Goal: Transaction & Acquisition: Purchase product/service

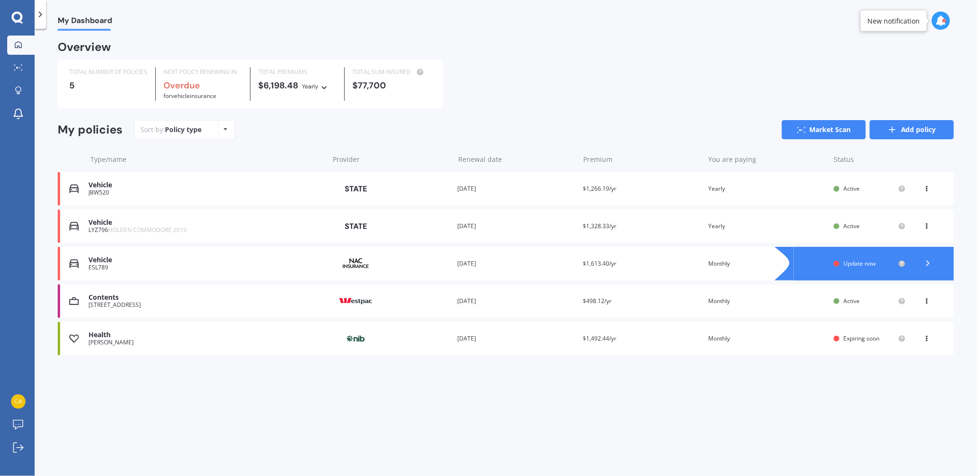
click at [914, 126] on link "Add policy" at bounding box center [912, 129] width 84 height 19
click at [200, 267] on div "ESL789" at bounding box center [206, 267] width 236 height 7
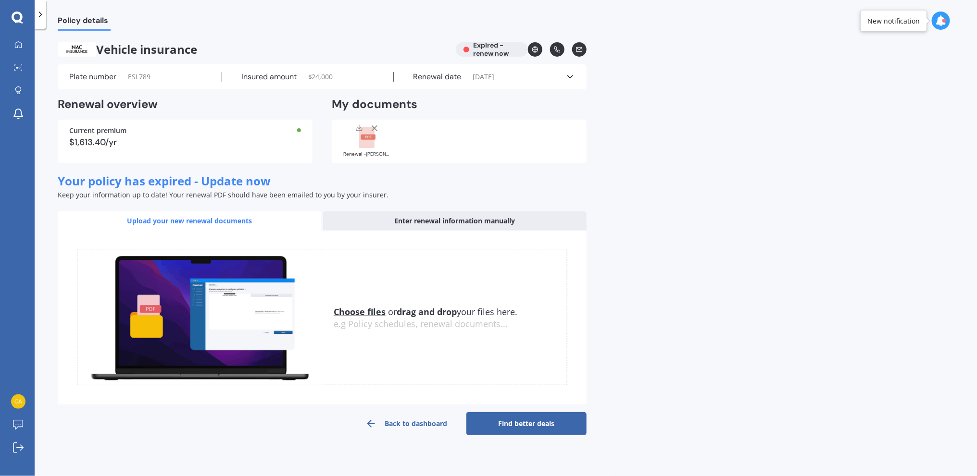
click at [486, 51] on div "Vehicle insurance Expired - renew now" at bounding box center [322, 49] width 529 height 14
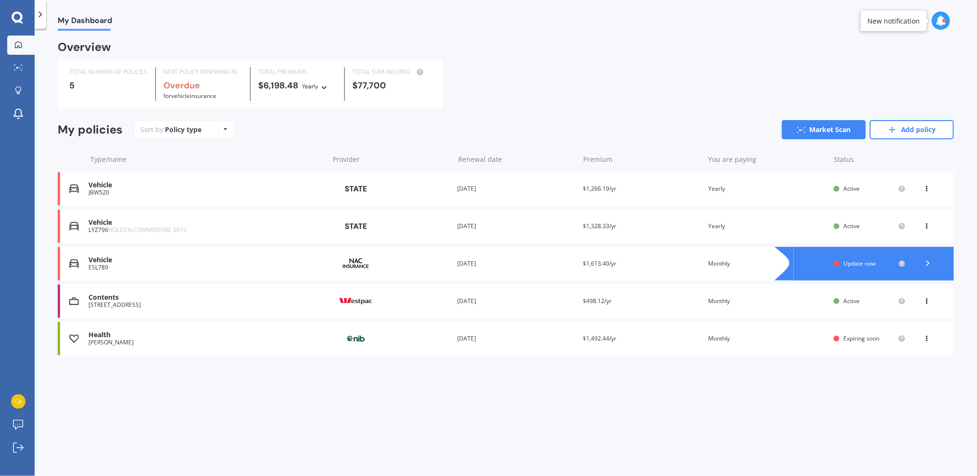
click at [858, 262] on span "Update now" at bounding box center [859, 264] width 32 height 8
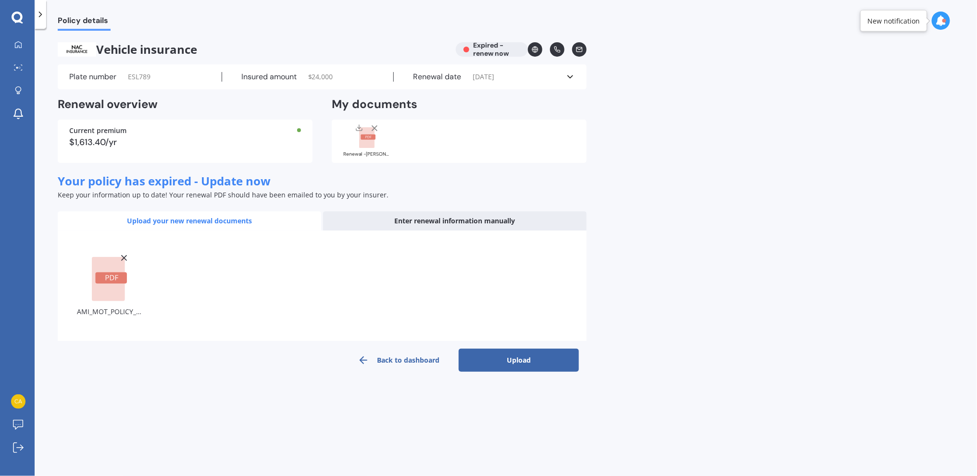
click at [528, 356] on button "Upload" at bounding box center [519, 360] width 120 height 23
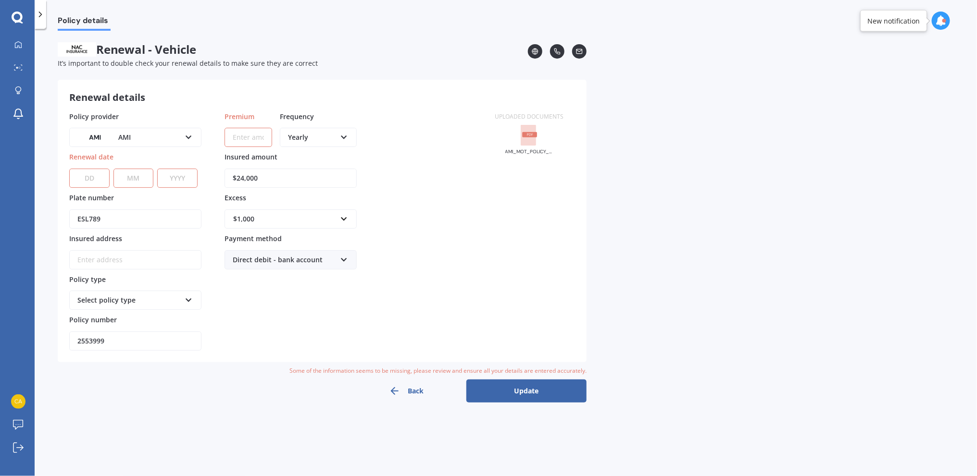
click at [98, 177] on select "DD 01 02 03 04 05 06 07 08 09 10 11 12 13 14 15 16 17 18 19 20 21 22 23 24 25 2…" at bounding box center [89, 178] width 40 height 19
click at [97, 185] on select "DD 01 02 03 04 05 06 07 08 09 10 11 12 13 14 15 16 17 18 19 20 21 22 23 24 25 2…" at bounding box center [89, 178] width 40 height 19
select select "24"
click at [69, 169] on select "DD 01 02 03 04 05 06 07 08 09 10 11 12 13 14 15 16 17 18 19 20 21 22 23 24 25 2…" at bounding box center [89, 178] width 40 height 19
click at [144, 181] on select "MM 01 02 03 04 05 06 07 08 09 10 11 12" at bounding box center [133, 178] width 40 height 19
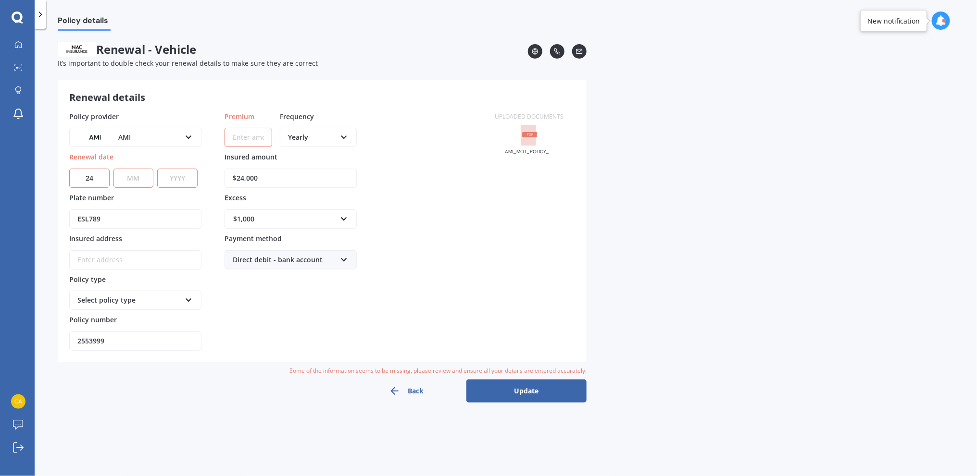
select select "08"
click at [113, 169] on select "MM 01 02 03 04 05 06 07 08 09 10 11 12" at bounding box center [133, 178] width 40 height 19
click at [184, 177] on select "YYYY 2027 2026 2025 2024 2023 2022 2021 2020 2019 2018 2017 2016 2015 2014 2013…" at bounding box center [177, 178] width 40 height 19
select select "2026"
click at [157, 169] on select "YYYY 2027 2026 2025 2024 2023 2022 2021 2020 2019 2018 2017 2016 2015 2014 2013…" at bounding box center [177, 178] width 40 height 19
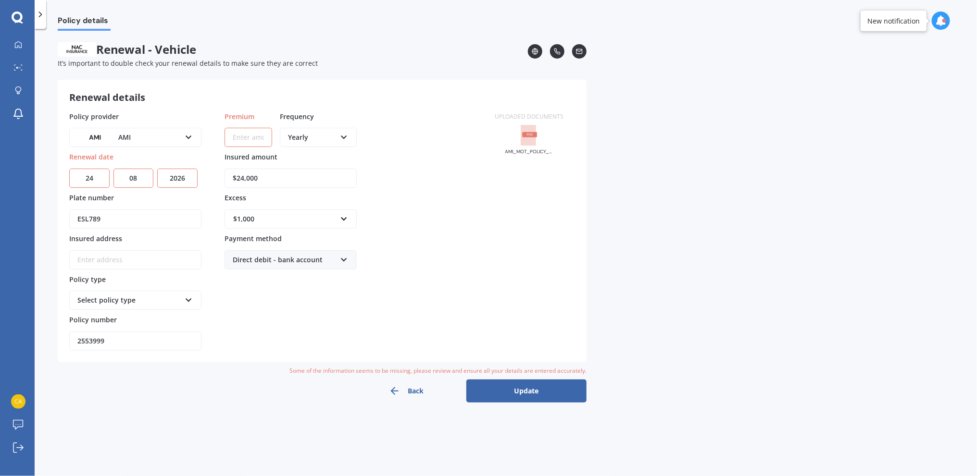
click at [182, 206] on div "ESL789" at bounding box center [135, 213] width 132 height 31
click at [201, 188] on div "Policy provider AMI AA AMI AMP ANZ ASB [PERSON_NAME] Ando Assurant Autosure BNZ…" at bounding box center [135, 232] width 132 height 240
click at [241, 135] on input "Premium" at bounding box center [248, 137] width 48 height 19
click at [255, 134] on input "Premium" at bounding box center [248, 137] width 48 height 19
type input "$455.89"
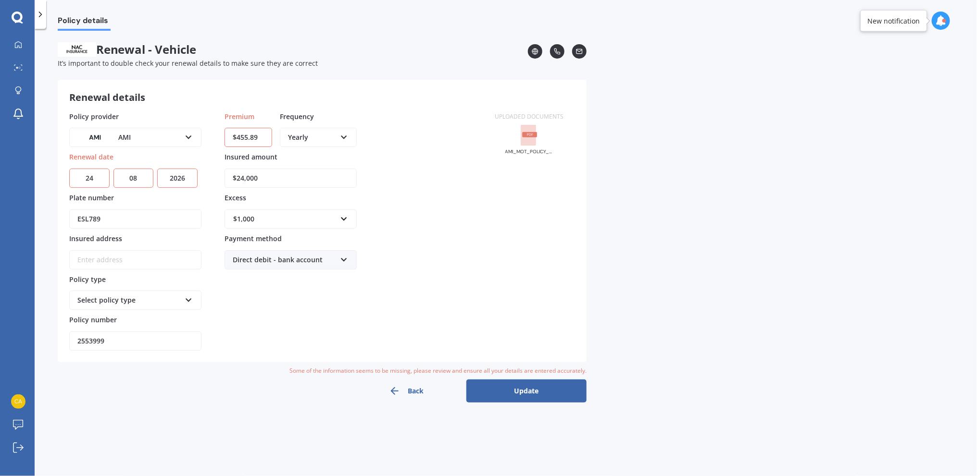
click at [237, 293] on div "Premium $455.89 Frequency Yearly Yearly Six-Monthly Quarterly Monthly Fortnight…" at bounding box center [290, 232] width 132 height 240
click at [127, 259] on input "Insured address" at bounding box center [135, 259] width 132 height 19
click at [550, 389] on button "Update" at bounding box center [526, 391] width 120 height 23
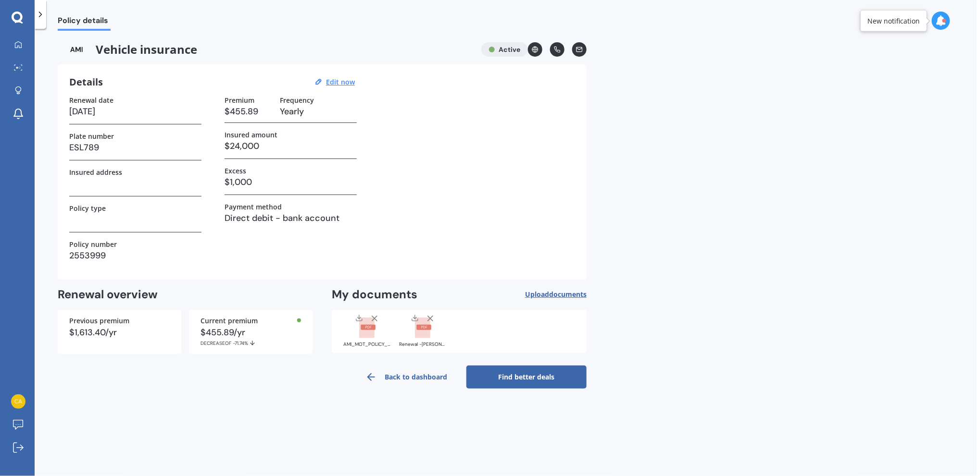
click at [524, 372] on link "Find better deals" at bounding box center [526, 377] width 120 height 23
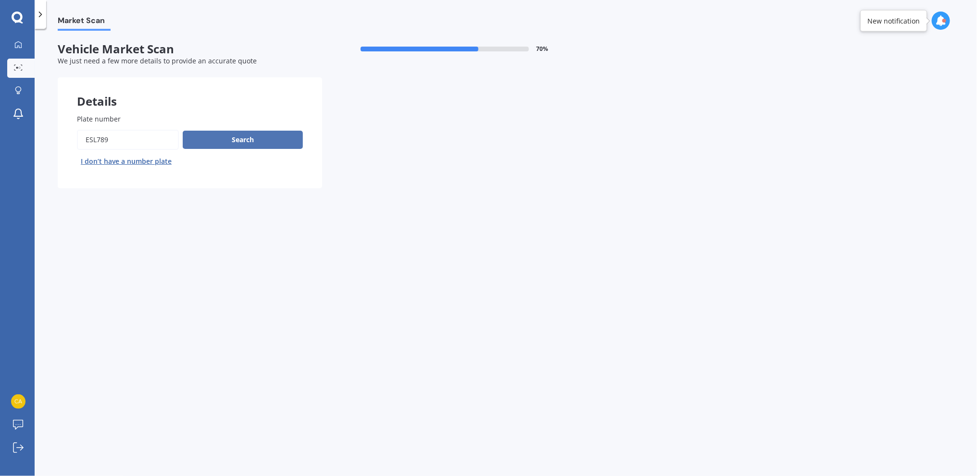
click at [231, 134] on button "Search" at bounding box center [243, 140] width 120 height 18
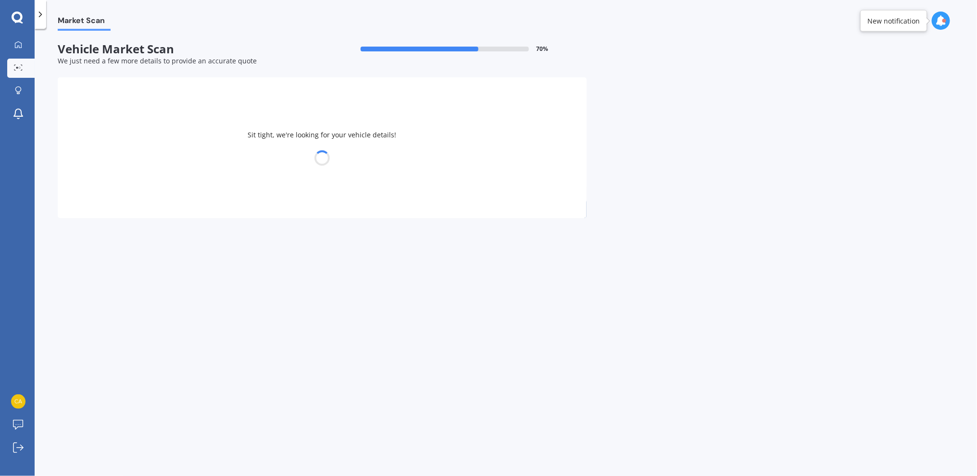
select select "NISSAN"
select select "SKYLINE"
select select "13"
select select "10"
select select "2000"
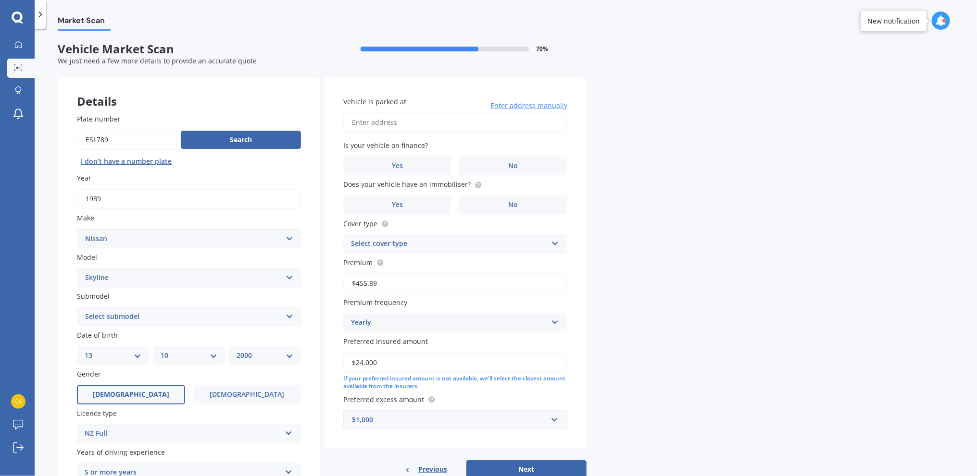
click at [203, 311] on select "Select submodel (All other non turbo) 200 GT 250GT 300GT 350GT 350GT Hybrid 370…" at bounding box center [189, 316] width 224 height 19
select select "GTS-T"
click at [77, 307] on select "Select submodel (All other non turbo) 200 GT 250GT 300GT 350GT 350GT Hybrid 370…" at bounding box center [189, 316] width 224 height 19
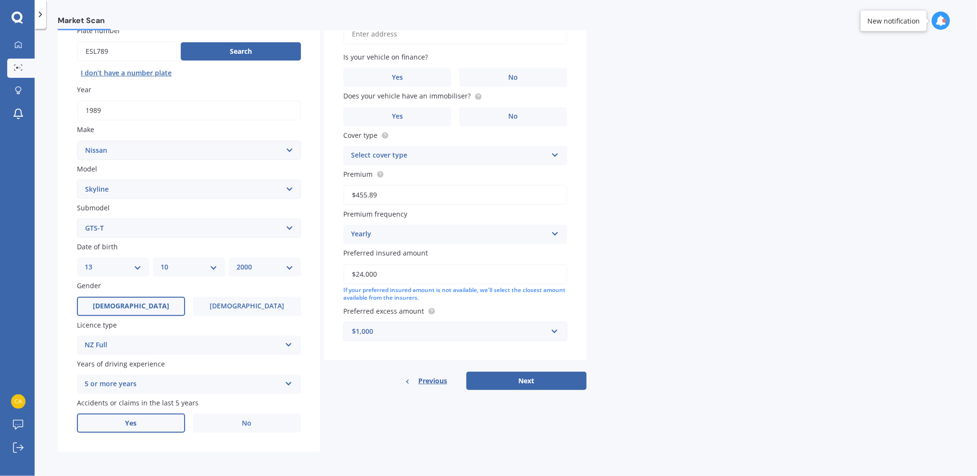
click at [144, 418] on label "Yes" at bounding box center [131, 423] width 108 height 19
click at [0, 0] on input "Yes" at bounding box center [0, 0] width 0 height 0
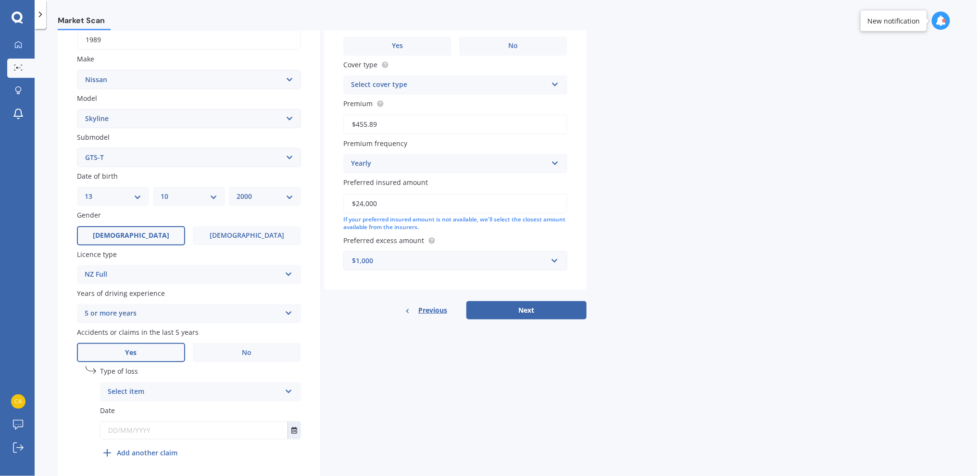
scroll to position [185, 0]
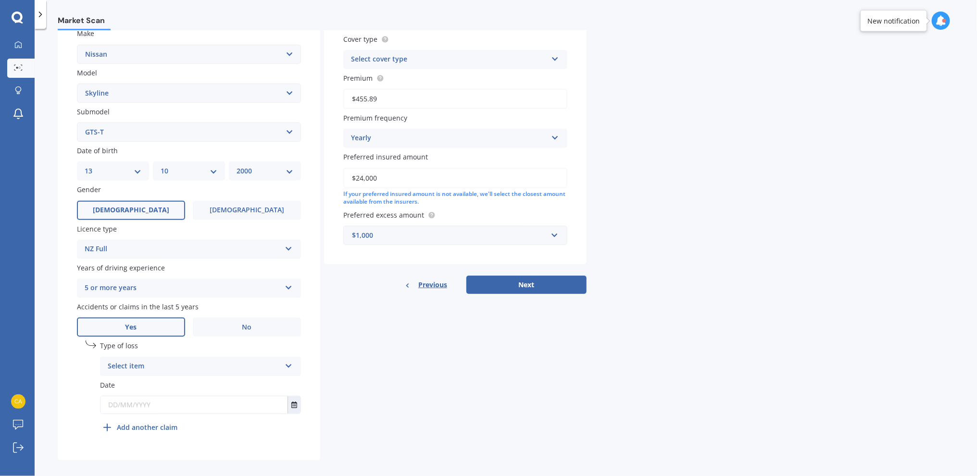
click at [159, 354] on div "Type of loss Select item At fault accident Not at fault accident" at bounding box center [200, 358] width 201 height 35
click at [160, 366] on div "Select item" at bounding box center [194, 367] width 173 height 12
click at [157, 382] on span "At fault accident" at bounding box center [135, 385] width 54 height 9
click at [295, 402] on icon "Select date" at bounding box center [294, 405] width 6 height 7
click at [231, 449] on div "Plate number Search I don’t have a number plate Year [DATE] Make Select make AC…" at bounding box center [189, 185] width 262 height 550
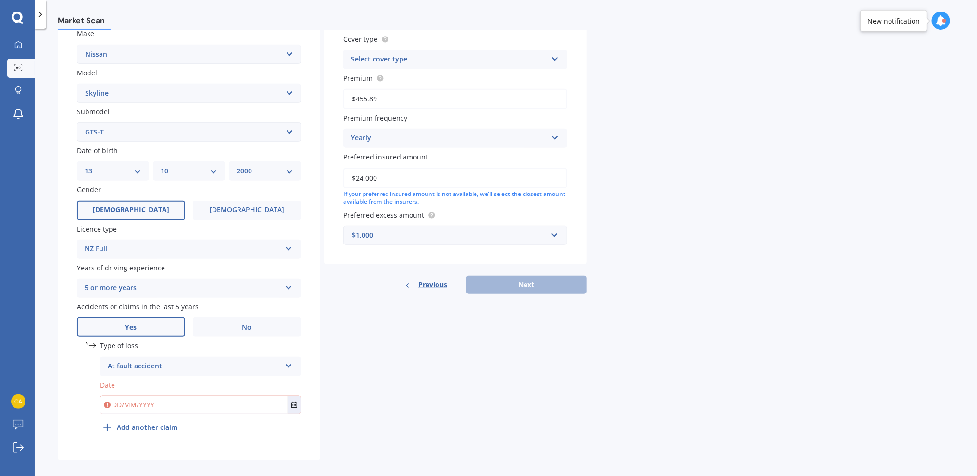
click at [214, 358] on div "Type of loss At fault accident At fault accident Not at fault accident" at bounding box center [200, 358] width 201 height 35
click at [214, 364] on div "At fault accident" at bounding box center [194, 367] width 173 height 12
click at [231, 326] on label "No" at bounding box center [247, 327] width 108 height 19
click at [0, 0] on input "No" at bounding box center [0, 0] width 0 height 0
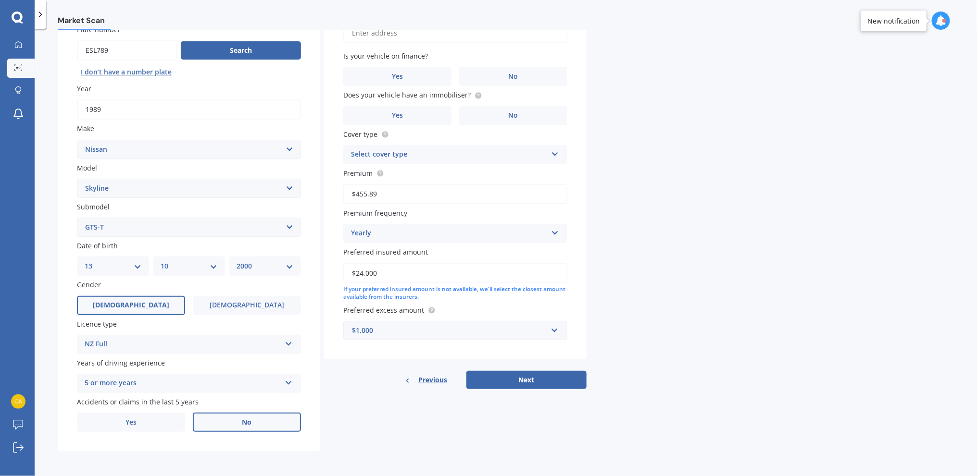
scroll to position [89, 0]
click at [379, 428] on div "Details Plate number Search I don’t have a number plate Year [DATE] Make Select…" at bounding box center [322, 220] width 529 height 464
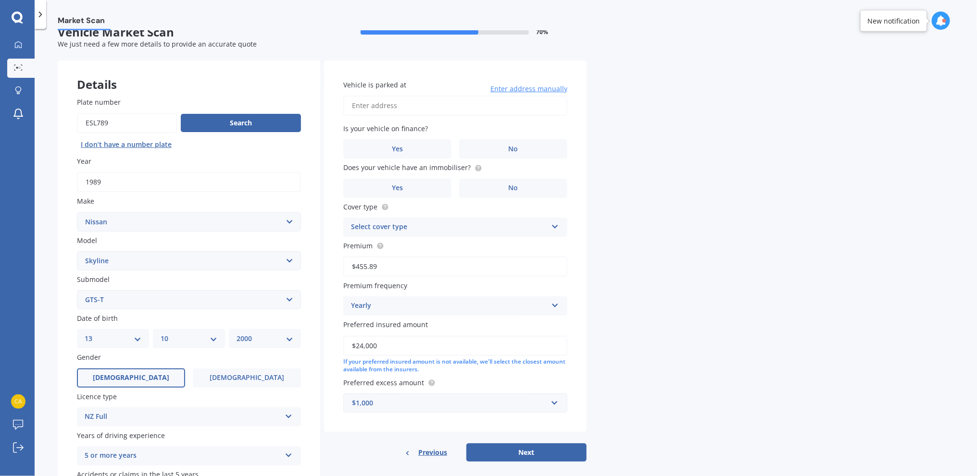
scroll to position [0, 0]
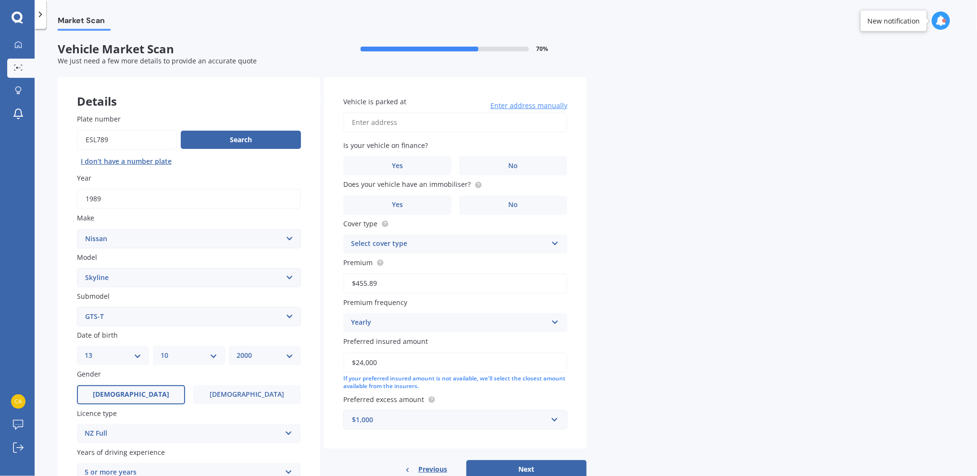
click at [426, 123] on input "Vehicle is parked at" at bounding box center [455, 122] width 224 height 20
type input "[STREET_ADDRESS]"
click at [543, 162] on label "No" at bounding box center [513, 165] width 108 height 19
click at [0, 0] on input "No" at bounding box center [0, 0] width 0 height 0
click at [423, 199] on label "Yes" at bounding box center [397, 205] width 108 height 19
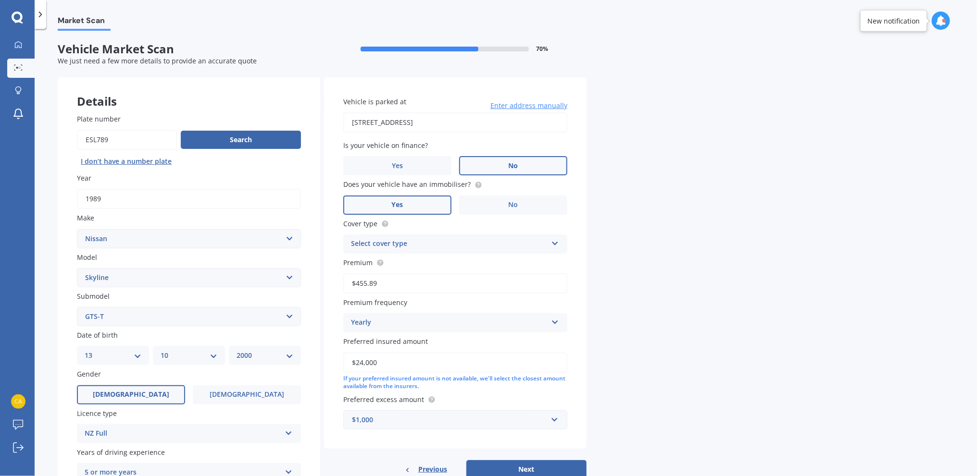
click at [0, 0] on input "Yes" at bounding box center [0, 0] width 0 height 0
click at [403, 239] on div "Cover type Select cover type Third Party Third Party, Fire & Theft Comprehensive" at bounding box center [455, 236] width 224 height 35
click at [402, 244] on div "Select cover type" at bounding box center [449, 244] width 196 height 12
click at [424, 273] on div "Third Party, Fire & Theft" at bounding box center [455, 280] width 223 height 17
click at [423, 265] on label "Premium" at bounding box center [453, 263] width 220 height 10
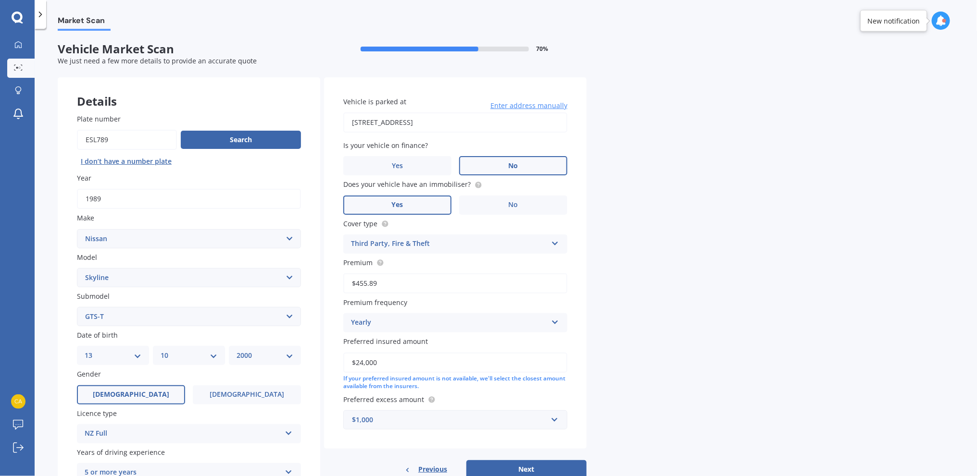
click at [423, 274] on input "$455.89" at bounding box center [455, 284] width 224 height 20
click at [423, 264] on label "Premium" at bounding box center [453, 263] width 220 height 10
click at [423, 274] on input "$455.89" at bounding box center [455, 284] width 224 height 20
click at [636, 272] on div "Market Scan Vehicle Market Scan 70 % We just need a few more details to provide…" at bounding box center [506, 255] width 942 height 448
click at [425, 326] on div "Yearly" at bounding box center [449, 323] width 196 height 12
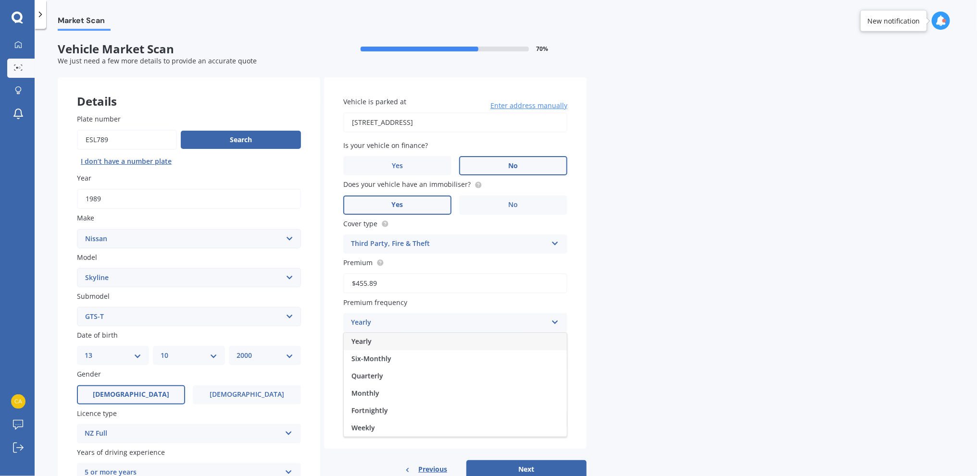
click at [424, 321] on div "Yearly" at bounding box center [449, 323] width 196 height 12
click at [424, 318] on div "Yearly" at bounding box center [449, 323] width 196 height 12
click at [383, 389] on div "Monthly" at bounding box center [455, 393] width 223 height 17
drag, startPoint x: 397, startPoint y: 279, endPoint x: 355, endPoint y: 281, distance: 41.9
click at [355, 281] on input "$455.89" at bounding box center [455, 284] width 224 height 20
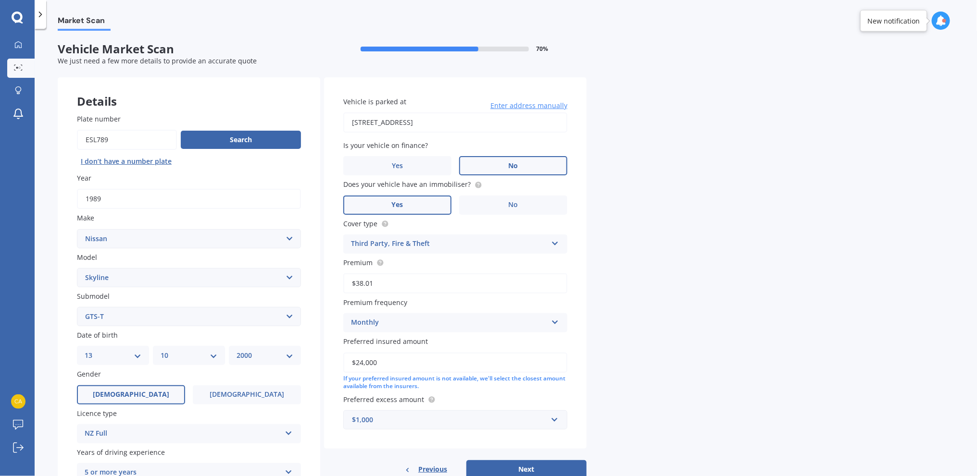
type input "$38.01"
click at [643, 198] on div "Market Scan Vehicle Market Scan 70 % We just need a few more details to provide…" at bounding box center [506, 255] width 942 height 448
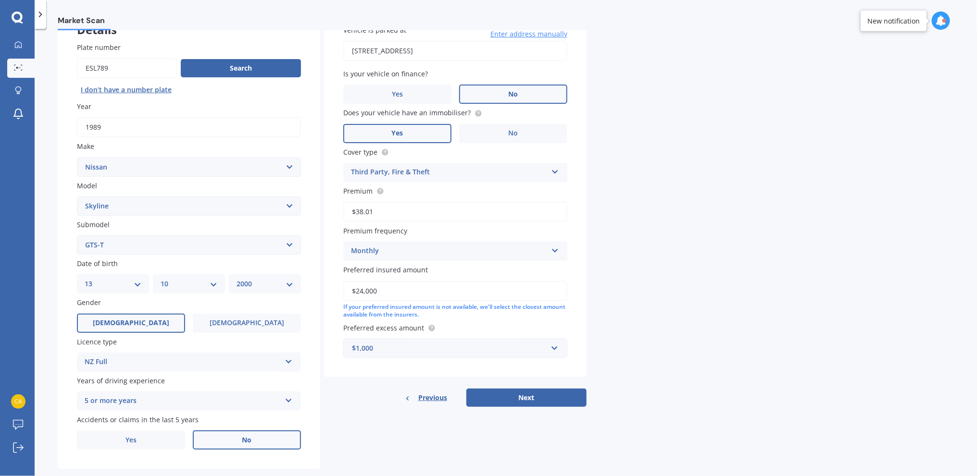
scroll to position [88, 0]
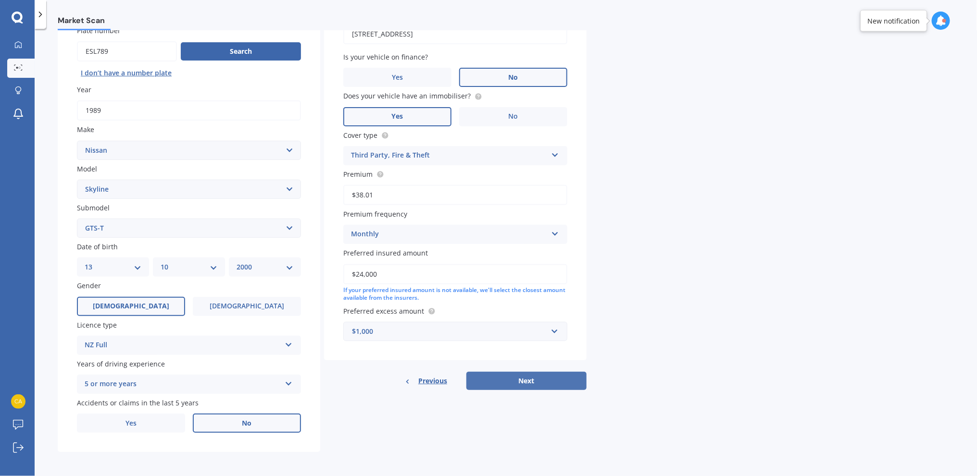
click at [557, 382] on button "Next" at bounding box center [526, 381] width 120 height 18
select select "13"
select select "10"
select select "2000"
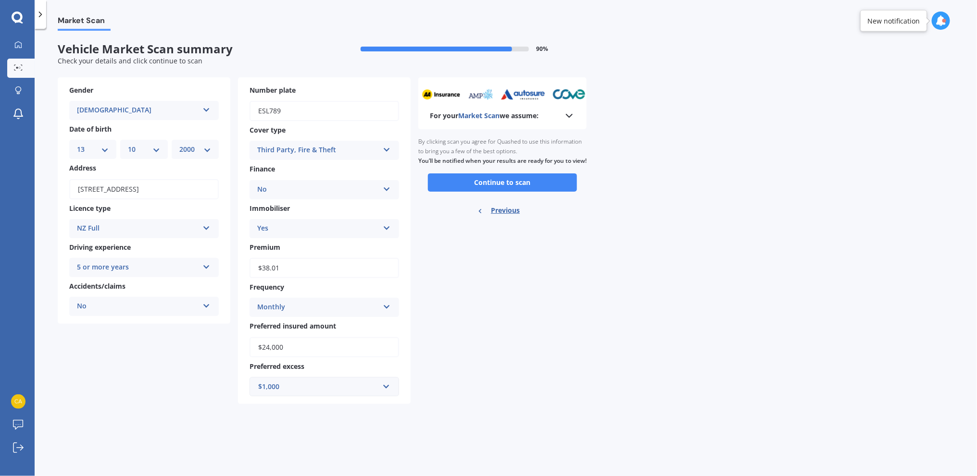
scroll to position [0, 0]
click at [569, 112] on icon at bounding box center [569, 116] width 12 height 12
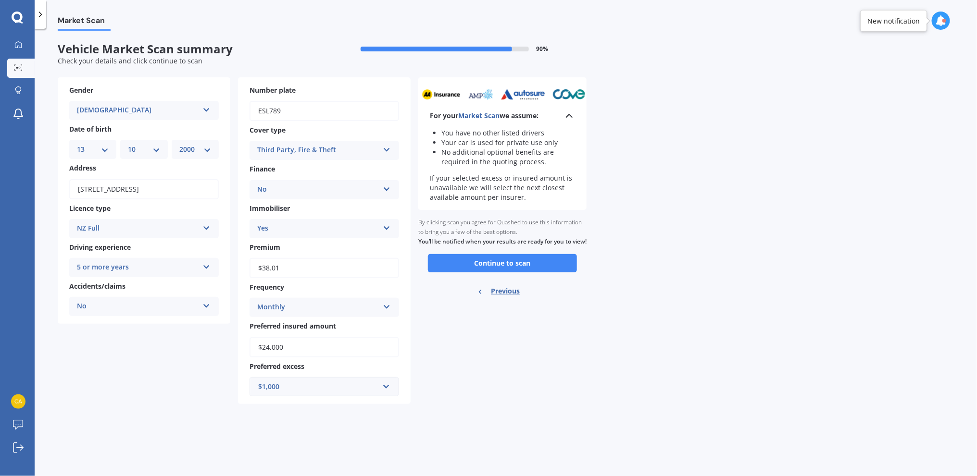
click at [568, 115] on icon at bounding box center [569, 116] width 12 height 12
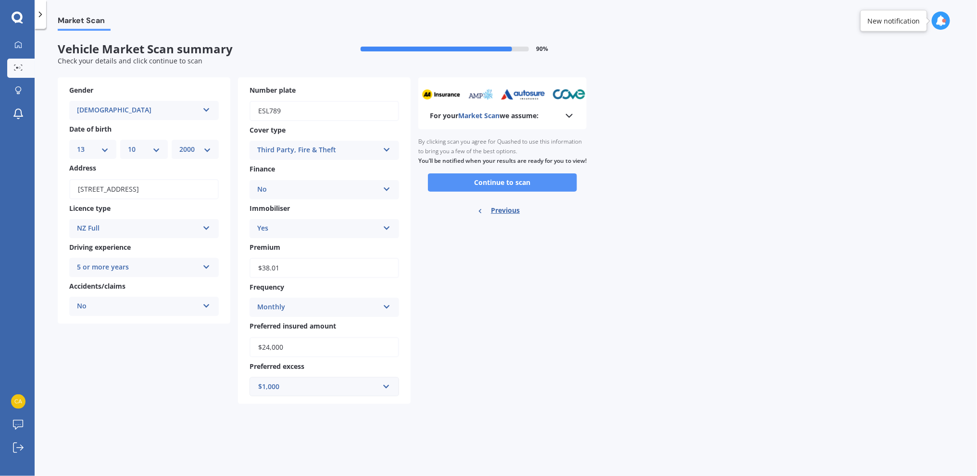
click at [503, 184] on button "Continue to scan" at bounding box center [502, 183] width 149 height 18
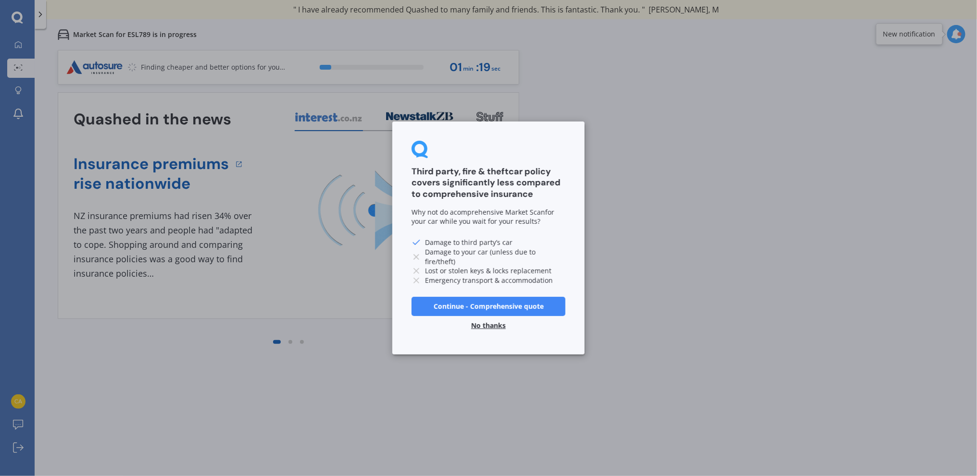
click at [481, 324] on button "No thanks" at bounding box center [488, 325] width 46 height 19
